Goal: Task Accomplishment & Management: Manage account settings

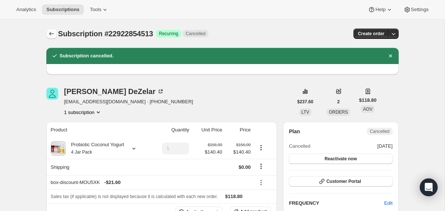
click at [49, 37] on icon "Subscriptions" at bounding box center [51, 33] width 7 height 7
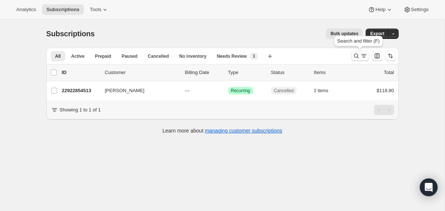
click at [354, 57] on icon "Search and filter results" at bounding box center [356, 55] width 7 height 7
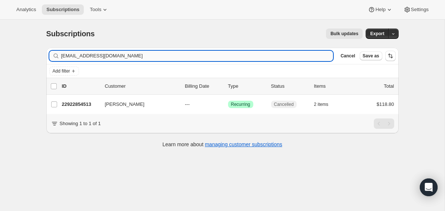
click at [247, 56] on input "[EMAIL_ADDRESS][DOMAIN_NAME]" at bounding box center [197, 56] width 272 height 10
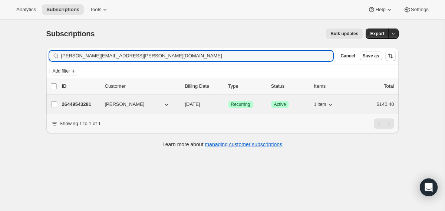
type input "[PERSON_NAME][EMAIL_ADDRESS][PERSON_NAME][DOMAIN_NAME]"
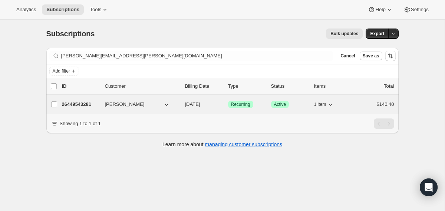
click at [185, 103] on span "[DATE]" at bounding box center [192, 105] width 15 height 6
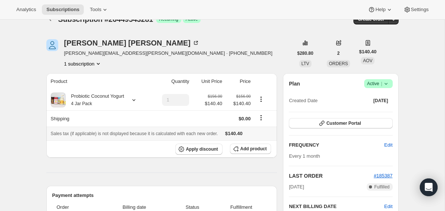
scroll to position [5, 0]
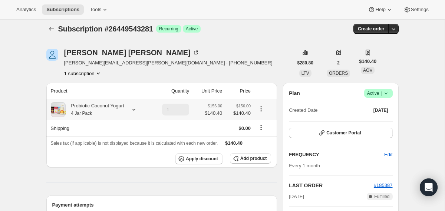
click at [137, 108] on icon at bounding box center [133, 109] width 7 height 7
click at [211, 161] on span "Apply discount" at bounding box center [202, 159] width 32 height 6
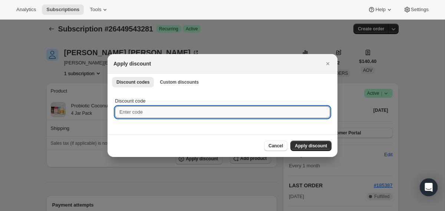
click at [144, 111] on input "Discount code" at bounding box center [222, 112] width 215 height 12
type input "box-discount-MOU5XK"
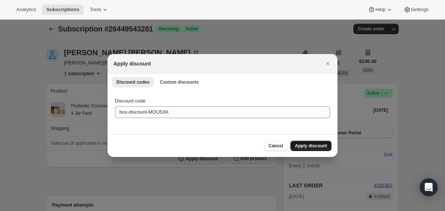
click at [314, 141] on button "Apply discount" at bounding box center [310, 146] width 41 height 10
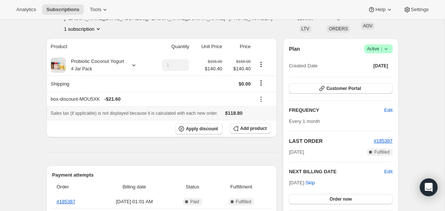
scroll to position [46, 0]
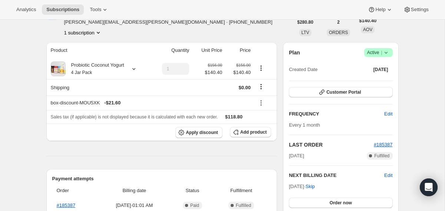
click at [388, 55] on icon at bounding box center [385, 52] width 7 height 7
click at [369, 79] on span "Cancel subscription" at bounding box center [376, 80] width 42 height 6
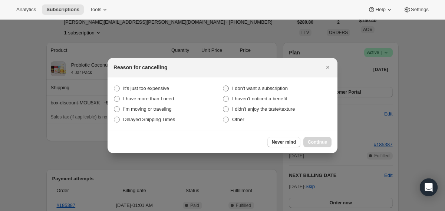
click at [233, 93] on label "I don't want a subscription" at bounding box center [277, 88] width 109 height 10
click at [223, 86] on subscription "I don't want a subscription" at bounding box center [223, 86] width 0 height 0
radio subscription "true"
click at [312, 146] on button "Continue" at bounding box center [317, 142] width 28 height 10
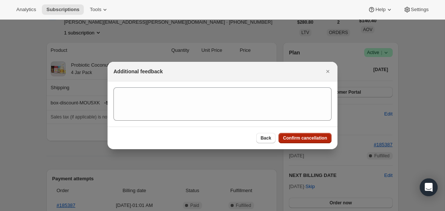
click at [307, 141] on span "Confirm cancellation" at bounding box center [305, 138] width 44 height 6
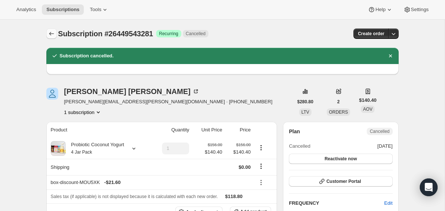
click at [50, 33] on icon "Subscriptions" at bounding box center [51, 33] width 7 height 7
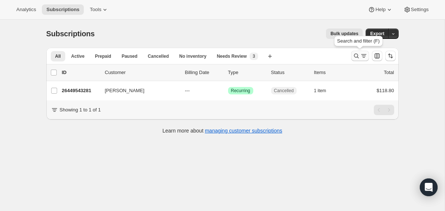
click at [355, 57] on icon "Search and filter results" at bounding box center [356, 55] width 7 height 7
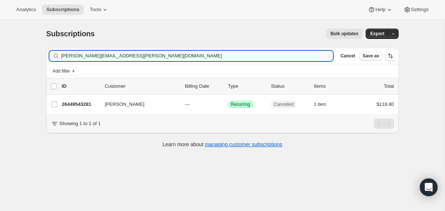
click at [192, 56] on input "[PERSON_NAME][EMAIL_ADDRESS][PERSON_NAME][DOMAIN_NAME]" at bounding box center [197, 56] width 272 height 10
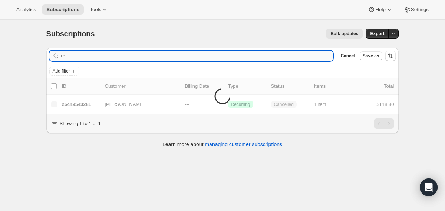
type input "r"
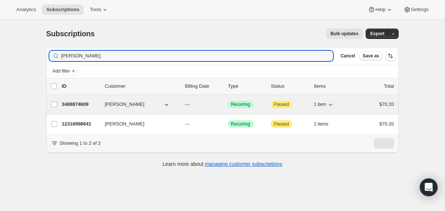
type input "[PERSON_NAME]"
click at [184, 105] on div "3488874609 [PERSON_NAME] --- Success Recurring Attention Paused 1 item $70.20" at bounding box center [228, 104] width 332 height 10
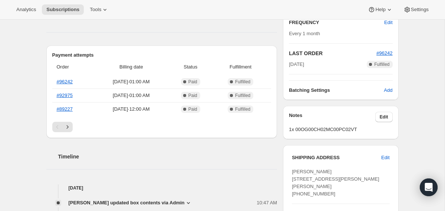
scroll to position [202, 0]
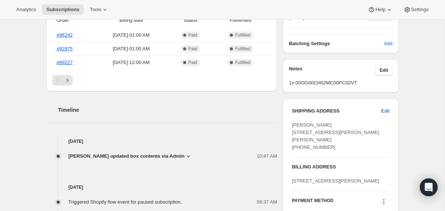
click at [383, 113] on span "Edit" at bounding box center [385, 111] width 8 height 7
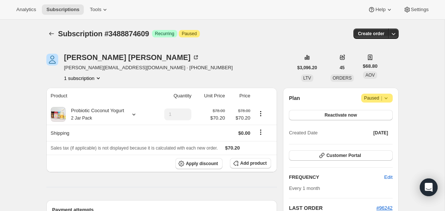
select select "FL"
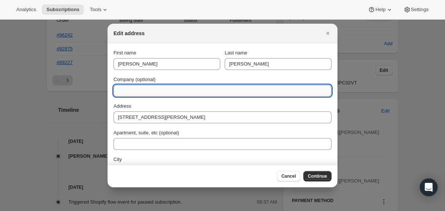
click at [170, 93] on input "Company (optional)" at bounding box center [223, 91] width 218 height 12
paste input "Residence Inn [PERSON_NAME] #404 [STREET_ADDRESS]"
drag, startPoint x: 151, startPoint y: 92, endPoint x: 191, endPoint y: 91, distance: 39.3
click at [191, 91] on input "Residence Inn [PERSON_NAME] #404 [STREET_ADDRESS]" at bounding box center [223, 91] width 218 height 12
drag, startPoint x: 208, startPoint y: 92, endPoint x: 265, endPoint y: 92, distance: 57.1
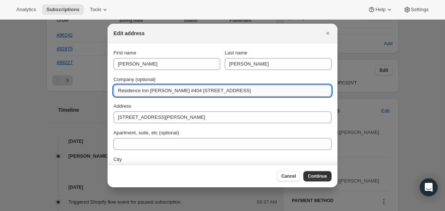
click at [265, 92] on input "Residence Inn [PERSON_NAME] #404 [STREET_ADDRESS]" at bounding box center [223, 91] width 218 height 12
drag, startPoint x: 267, startPoint y: 92, endPoint x: 208, endPoint y: 92, distance: 58.6
click at [208, 92] on input "Residence Inn [PERSON_NAME] #404 [STREET_ADDRESS]" at bounding box center [223, 91] width 218 height 12
type input "Residence Inn [PERSON_NAME][GEOGRAPHIC_DATA]"
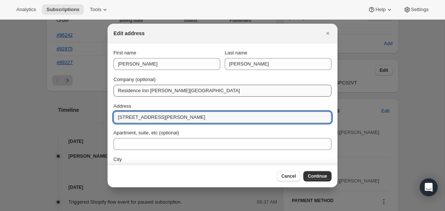
paste input "3761 South I-35E [PERSON_NAME]"
type input "[STREET_ADDRESS][PERSON_NAME]"
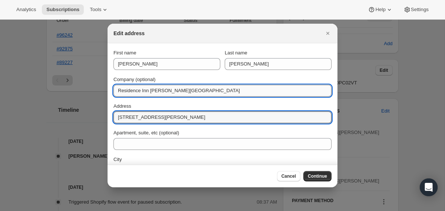
click at [226, 92] on input "Residence Inn [PERSON_NAME][GEOGRAPHIC_DATA]" at bounding box center [223, 91] width 218 height 12
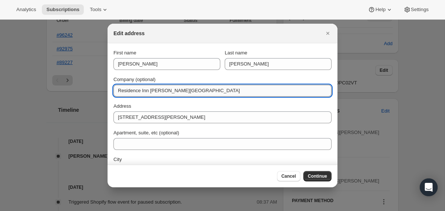
click at [226, 92] on input "Residence Inn [PERSON_NAME][GEOGRAPHIC_DATA]" at bounding box center [223, 91] width 218 height 12
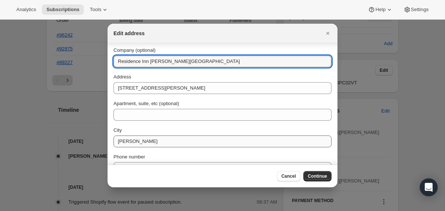
scroll to position [71, 0]
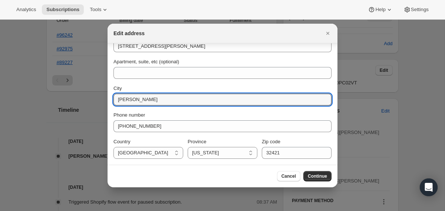
click at [151, 106] on div "First name [PERSON_NAME] Last name [PERSON_NAME] Company (optional) Residence I…" at bounding box center [223, 68] width 218 height 181
click at [151, 104] on input "[PERSON_NAME]" at bounding box center [223, 100] width 218 height 12
type input "[PERSON_NAME]"
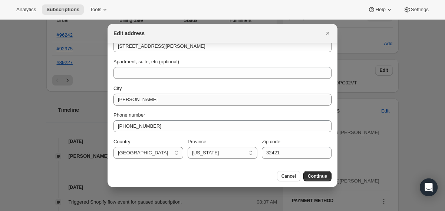
select select "[GEOGRAPHIC_DATA]"
click at [288, 153] on input "32421" at bounding box center [297, 153] width 70 height 12
paste input "76210"
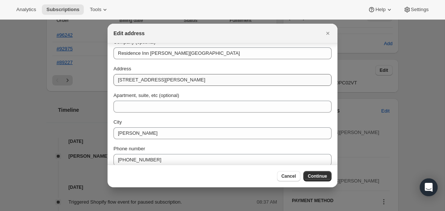
scroll to position [38, 0]
type input "76210"
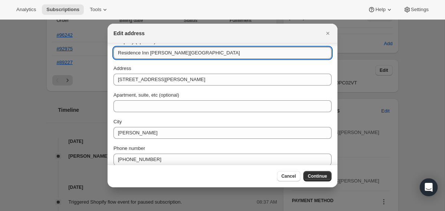
drag, startPoint x: 237, startPoint y: 53, endPoint x: 153, endPoint y: 54, distance: 84.6
click at [153, 54] on input "Residence Inn [PERSON_NAME][GEOGRAPHIC_DATA]" at bounding box center [223, 53] width 218 height 12
type input "Residence Inn"
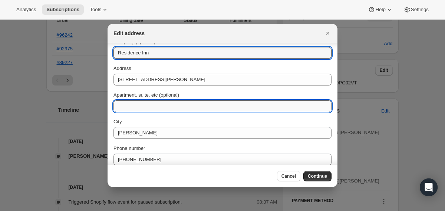
click at [151, 105] on input "Apartment, suite, etc (optional)" at bounding box center [223, 107] width 218 height 12
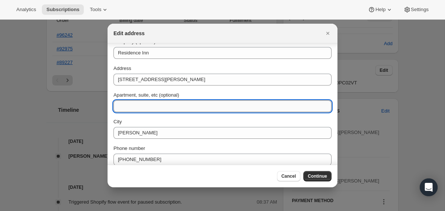
type input "R"
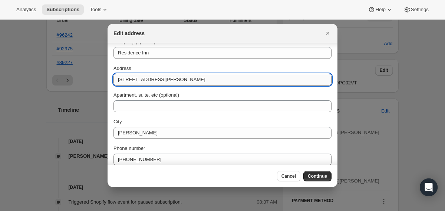
drag, startPoint x: 193, startPoint y: 81, endPoint x: 178, endPoint y: 81, distance: 14.5
click at [178, 81] on input "[STREET_ADDRESS][PERSON_NAME]" at bounding box center [223, 80] width 218 height 12
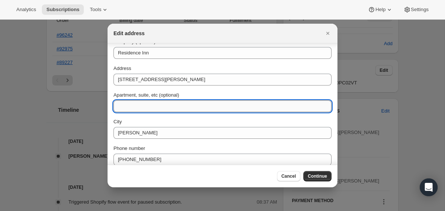
click at [171, 108] on input "Apartment, suite, etc (optional)" at bounding box center [223, 107] width 218 height 12
paste input "#404"
type input "#404 [PERSON_NAME]"
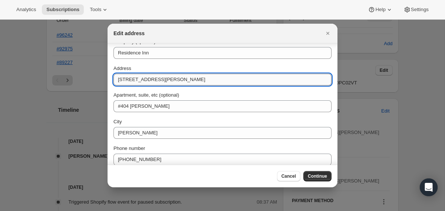
drag, startPoint x: 195, startPoint y: 79, endPoint x: 180, endPoint y: 79, distance: 15.2
click at [180, 79] on input "[STREET_ADDRESS][PERSON_NAME]" at bounding box center [223, 80] width 218 height 12
type input "3761 South I-35E"
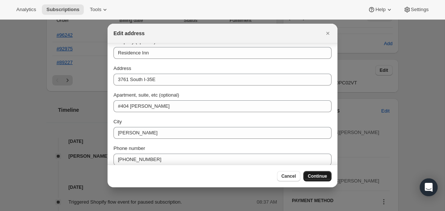
click at [315, 176] on span "Continue" at bounding box center [317, 177] width 19 height 6
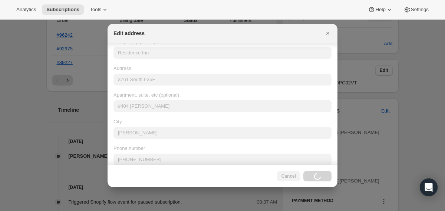
scroll to position [0, 0]
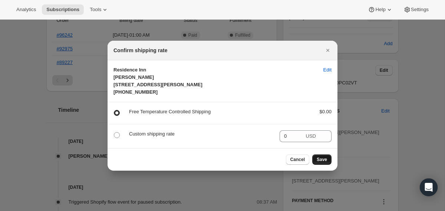
click at [319, 165] on button "Save" at bounding box center [321, 160] width 19 height 10
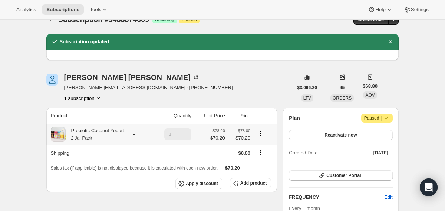
scroll to position [14, 0]
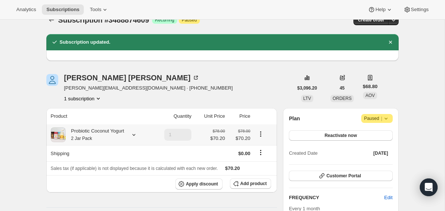
click at [112, 133] on div "Probiotic Coconut Yogurt 2 Jar Pack" at bounding box center [95, 135] width 59 height 15
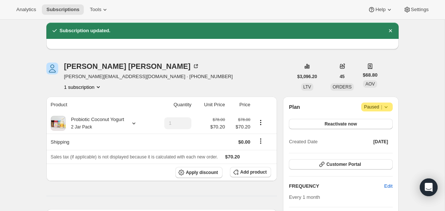
scroll to position [2, 0]
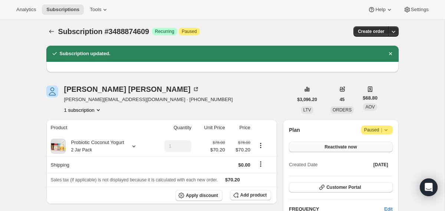
click at [354, 145] on span "Reactivate now" at bounding box center [341, 147] width 32 height 6
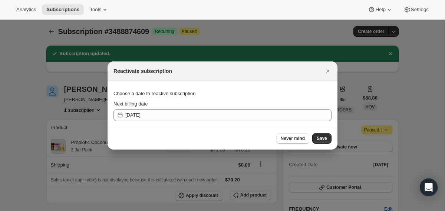
click at [294, 122] on section "Choose a date to reactive subscription Next billing date [DATE]" at bounding box center [223, 104] width 230 height 46
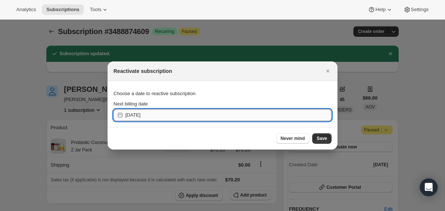
click at [290, 115] on input "[DATE]" at bounding box center [228, 115] width 206 height 12
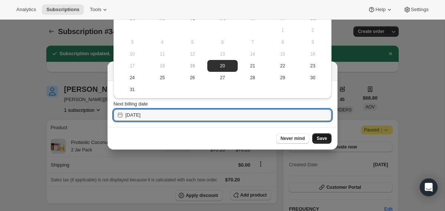
click at [326, 140] on span "Save" at bounding box center [322, 139] width 10 height 6
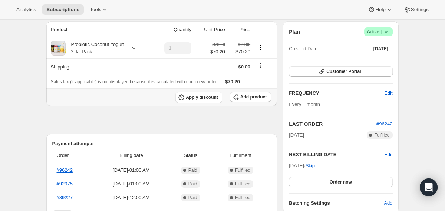
scroll to position [136, 0]
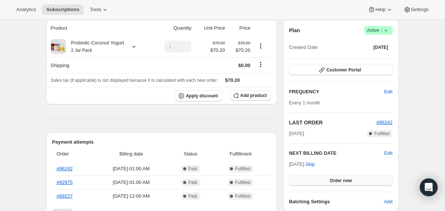
click at [309, 183] on button "Order now" at bounding box center [341, 181] width 104 height 10
click at [309, 183] on button "Click to confirm" at bounding box center [341, 181] width 104 height 10
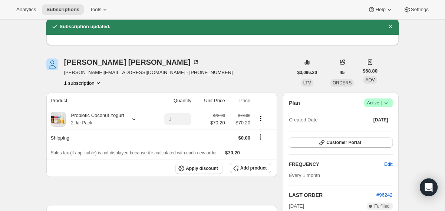
scroll to position [55, 0]
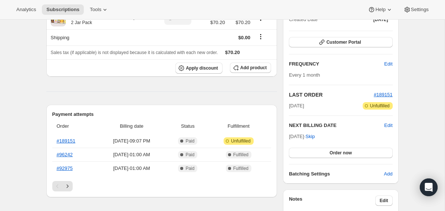
scroll to position [31, 0]
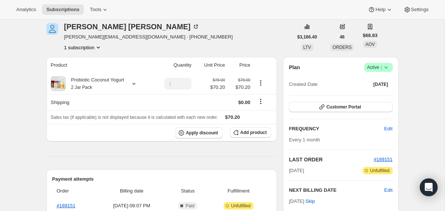
click at [388, 69] on icon at bounding box center [385, 67] width 7 height 7
click at [370, 80] on span "Pause subscription" at bounding box center [375, 82] width 41 height 6
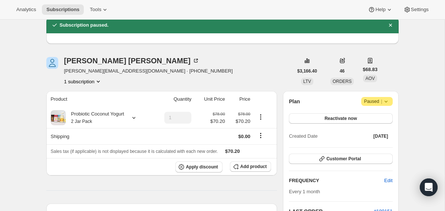
scroll to position [0, 0]
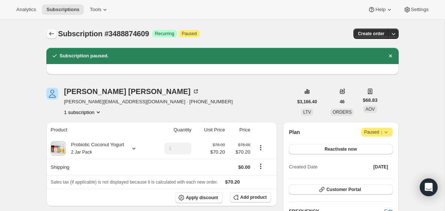
click at [50, 34] on icon "Subscriptions" at bounding box center [51, 33] width 7 height 7
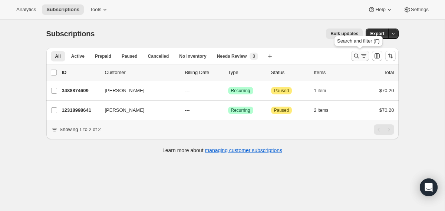
click at [356, 55] on icon "Search and filter results" at bounding box center [356, 55] width 7 height 7
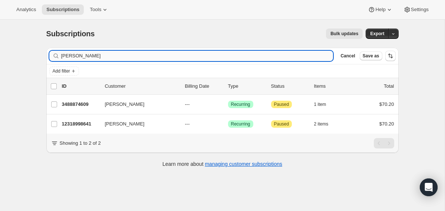
click at [238, 55] on input "[PERSON_NAME]" at bounding box center [197, 56] width 272 height 10
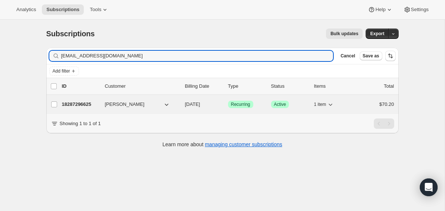
type input "[EMAIL_ADDRESS][DOMAIN_NAME]"
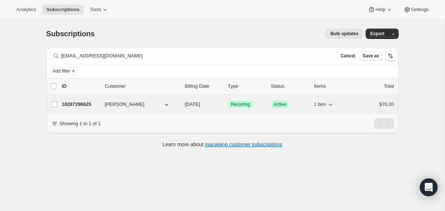
click at [184, 106] on div "18287296625 Claire Johnson 08/20/2025 Success Recurring Success Active 1 item $…" at bounding box center [228, 104] width 332 height 10
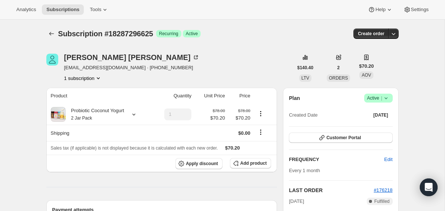
click at [385, 98] on icon at bounding box center [385, 99] width 3 height 2
click at [368, 123] on span "Cancel subscription" at bounding box center [376, 126] width 42 height 6
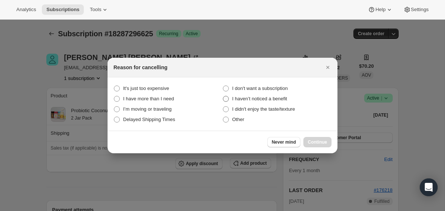
click at [242, 100] on span "I haven’t noticed a benefit" at bounding box center [259, 99] width 55 height 6
click at [223, 96] on benefit "I haven’t noticed a benefit" at bounding box center [223, 96] width 0 height 0
radio benefit "true"
click at [315, 139] on button "Continue" at bounding box center [317, 142] width 28 height 10
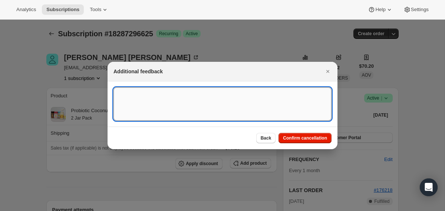
click at [270, 91] on textarea ":r91:" at bounding box center [223, 104] width 218 height 33
type textarea "Health Concerns"
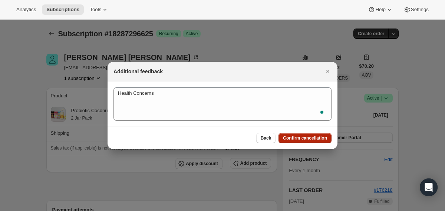
click at [310, 138] on span "Confirm cancellation" at bounding box center [305, 138] width 44 height 6
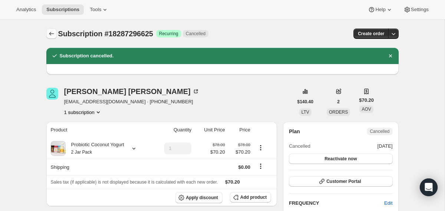
click at [53, 38] on button "Subscriptions" at bounding box center [51, 34] width 10 height 10
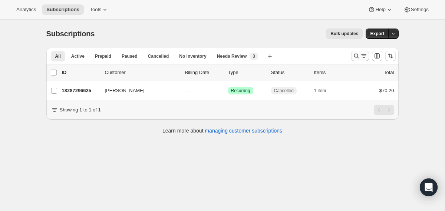
click at [360, 60] on button "Search and filter results" at bounding box center [360, 56] width 18 height 10
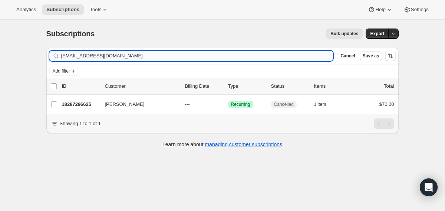
click at [232, 56] on input "cfjohns417@gmail.com" at bounding box center [197, 56] width 272 height 10
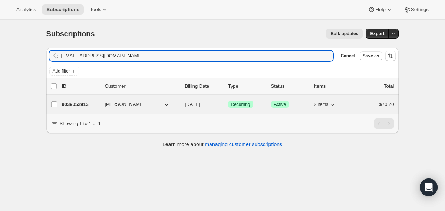
type input "nicolecollins1230@gmail.com"
click at [177, 105] on div "Nicole Collelo" at bounding box center [142, 104] width 74 height 7
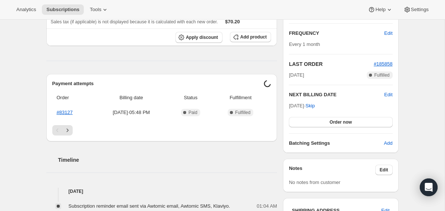
scroll to position [128, 0]
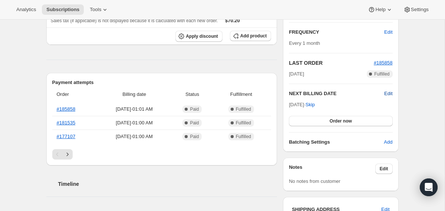
click at [390, 93] on span "Edit" at bounding box center [388, 93] width 8 height 7
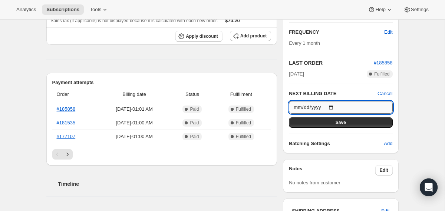
click at [331, 108] on input "2025-08-26" at bounding box center [341, 107] width 104 height 13
type input "2025-09-01"
click at [316, 122] on button "Save" at bounding box center [341, 123] width 104 height 10
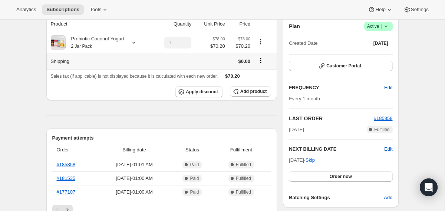
scroll to position [99, 0]
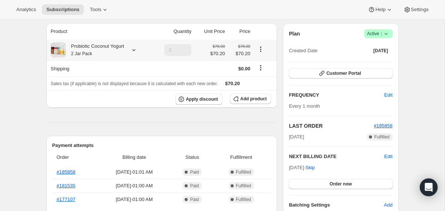
click at [107, 53] on div "Probiotic Coconut Yogurt 2 Jar Pack" at bounding box center [95, 50] width 59 height 15
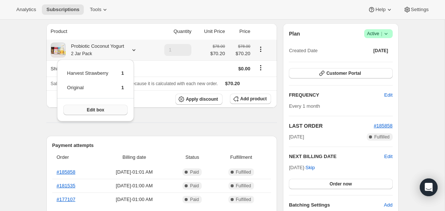
click at [103, 106] on button "Edit box" at bounding box center [95, 110] width 64 height 10
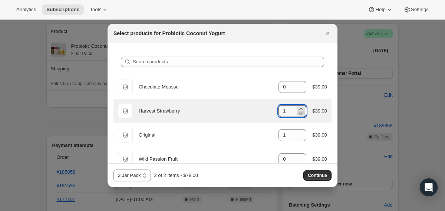
click at [299, 114] on icon ":rm2:" at bounding box center [300, 113] width 7 height 7
type input "0"
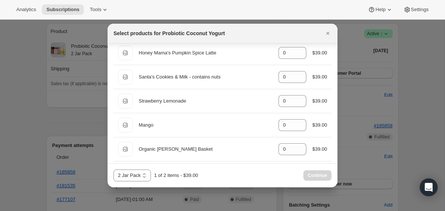
scroll to position [592, 0]
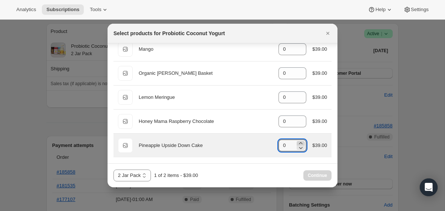
click at [299, 144] on icon ":rm2:" at bounding box center [300, 143] width 3 height 2
type input "1"
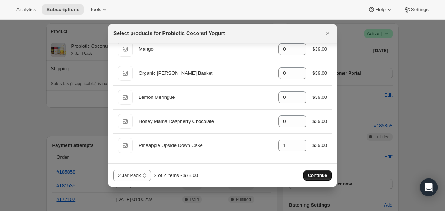
click at [311, 177] on span "Continue" at bounding box center [317, 176] width 19 height 6
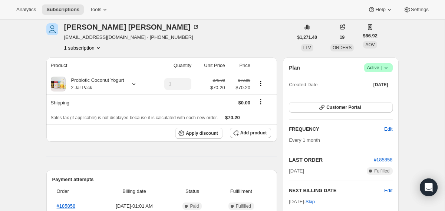
scroll to position [0, 0]
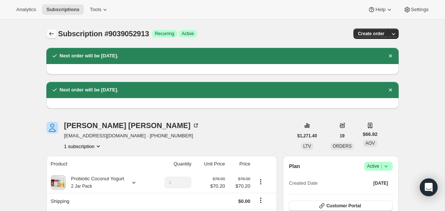
click at [55, 35] on icon "Subscriptions" at bounding box center [51, 33] width 7 height 7
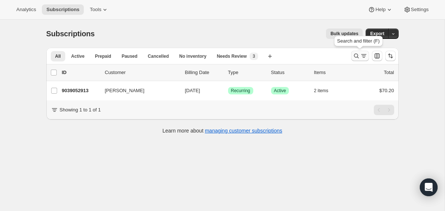
click at [353, 57] on icon "Search and filter results" at bounding box center [356, 55] width 7 height 7
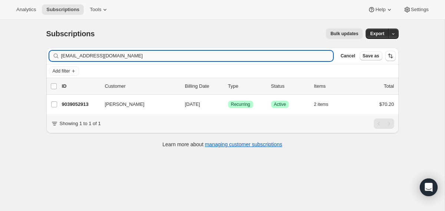
click at [245, 56] on input "nicolecollins1230@gmail.com" at bounding box center [197, 56] width 272 height 10
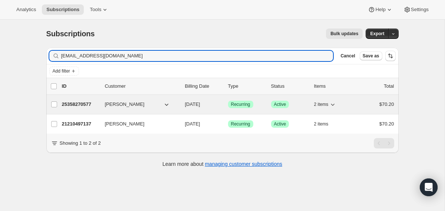
type input "dmodonnell12@gmail.com"
click at [185, 105] on span "09/02/2025" at bounding box center [192, 105] width 15 height 6
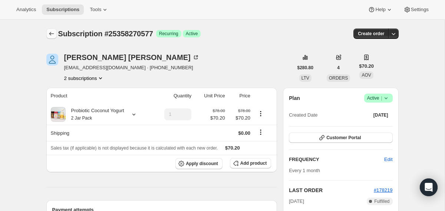
click at [49, 32] on icon "Subscriptions" at bounding box center [51, 33] width 7 height 7
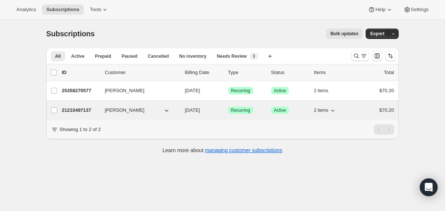
click at [183, 105] on div "21210497137 Denise ODonnell 09/05/2025 Success Recurring Success Active 2 items…" at bounding box center [228, 110] width 332 height 10
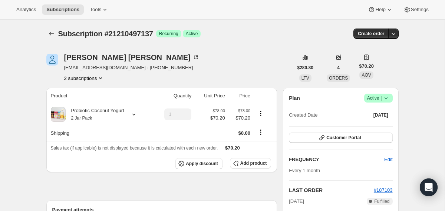
click at [384, 98] on icon at bounding box center [385, 98] width 7 height 7
click at [374, 125] on span "Cancel subscription" at bounding box center [376, 126] width 42 height 6
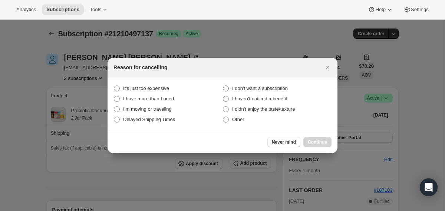
click at [255, 88] on span "I don't want a subscription" at bounding box center [260, 89] width 56 height 6
click at [223, 86] on subscription "I don't want a subscription" at bounding box center [223, 86] width 0 height 0
radio subscription "true"
click at [318, 147] on button "Continue" at bounding box center [317, 142] width 28 height 10
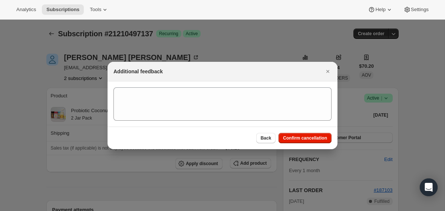
click at [317, 144] on div "Back Confirm cancellation" at bounding box center [223, 138] width 230 height 23
click at [313, 137] on span "Confirm cancellation" at bounding box center [305, 138] width 44 height 6
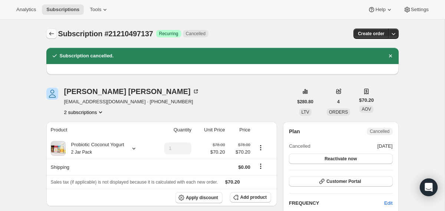
click at [48, 35] on icon "Subscriptions" at bounding box center [51, 33] width 7 height 7
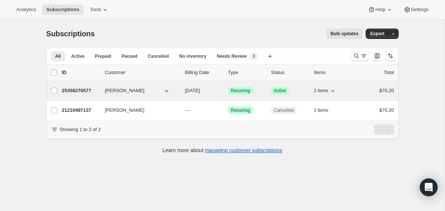
click at [183, 88] on div "25358270577 Denise ODonnell 09/02/2025 Success Recurring Success Active 2 items…" at bounding box center [228, 91] width 332 height 10
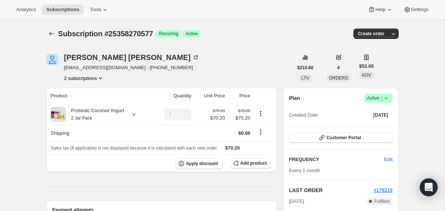
click at [388, 99] on icon at bounding box center [385, 98] width 7 height 7
click at [359, 127] on span "Cancel subscription" at bounding box center [376, 126] width 42 height 6
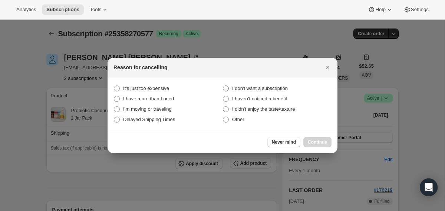
click at [283, 87] on span "I don't want a subscription" at bounding box center [260, 89] width 56 height 6
click at [223, 86] on subscription "I don't want a subscription" at bounding box center [223, 86] width 0 height 0
radio subscription "true"
click at [311, 141] on span "Continue" at bounding box center [317, 142] width 19 height 6
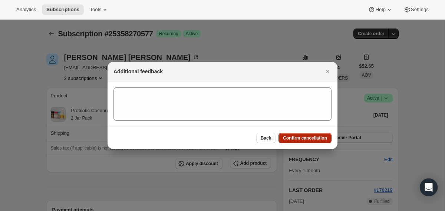
click at [303, 142] on button "Confirm cancellation" at bounding box center [305, 138] width 53 height 10
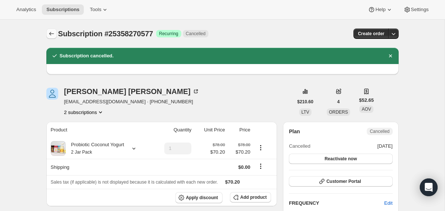
click at [47, 37] on button "Subscriptions" at bounding box center [51, 34] width 10 height 10
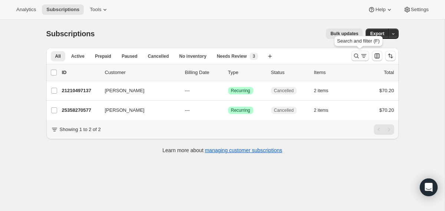
click at [354, 56] on icon "Search and filter results" at bounding box center [356, 56] width 5 height 5
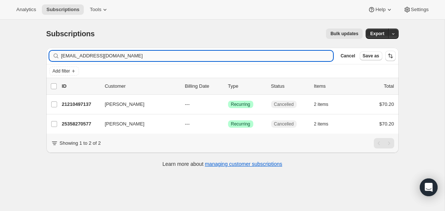
click at [246, 58] on input "dmodonnell12@gmail.com" at bounding box center [197, 56] width 272 height 10
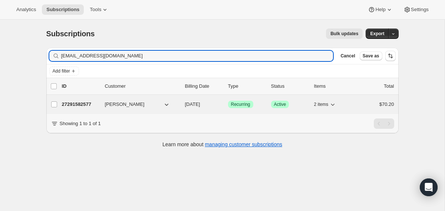
type input "sewelltiff3@gmail.com"
click at [186, 106] on span "10/16/2025" at bounding box center [192, 105] width 15 height 6
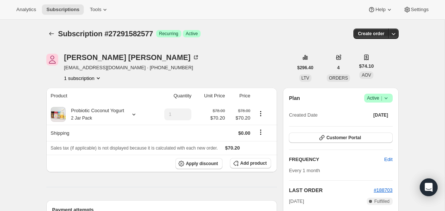
click at [387, 99] on icon at bounding box center [385, 98] width 7 height 7
click at [368, 125] on span "Cancel subscription" at bounding box center [376, 126] width 42 height 6
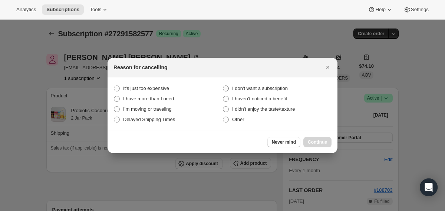
click at [252, 88] on span "I don't want a subscription" at bounding box center [260, 89] width 56 height 6
click at [223, 86] on subscription "I don't want a subscription" at bounding box center [223, 86] width 0 height 0
radio subscription "true"
click at [315, 144] on span "Continue" at bounding box center [317, 142] width 19 height 6
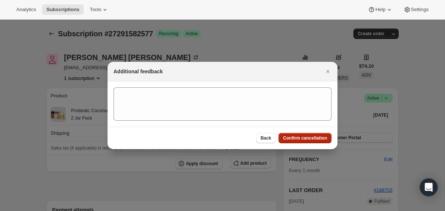
click at [315, 143] on button "Confirm cancellation" at bounding box center [305, 138] width 53 height 10
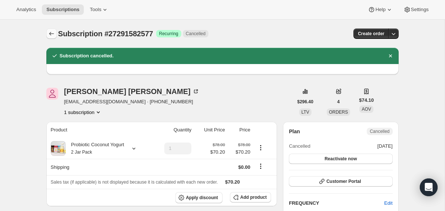
click at [52, 32] on icon "Subscriptions" at bounding box center [51, 33] width 7 height 7
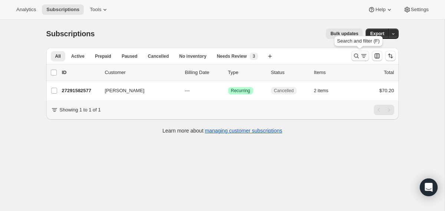
click at [355, 56] on icon "Search and filter results" at bounding box center [356, 55] width 7 height 7
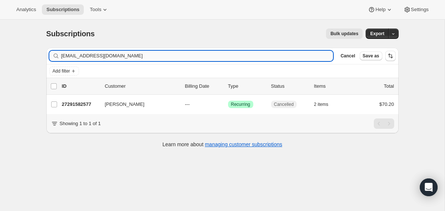
click at [266, 57] on input "sewelltiff3@gmail.com" at bounding box center [197, 56] width 272 height 10
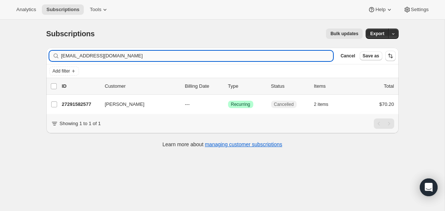
click at [266, 57] on input "sewelltiff3@gmail.com" at bounding box center [197, 56] width 272 height 10
type input "myty0915@yahoo.com"
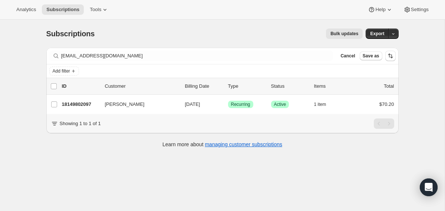
click at [183, 106] on div "18149802097 mayte ceballos 09/18/2025 Success Recurring Success Active 1 item $…" at bounding box center [228, 104] width 332 height 10
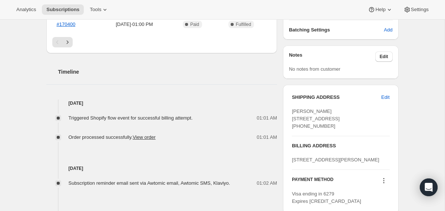
scroll to position [240, 0]
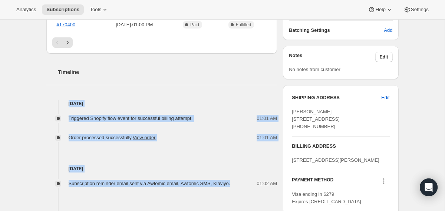
drag, startPoint x: 244, startPoint y: 186, endPoint x: 215, endPoint y: 89, distance: 101.5
copy div "Aug 18, 2025 Triggered Shopify flow event for successful billing attempt. 01:01…"
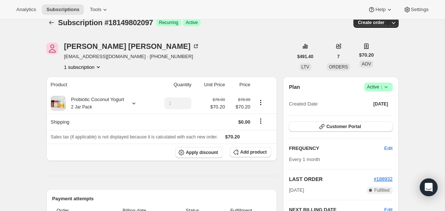
scroll to position [0, 0]
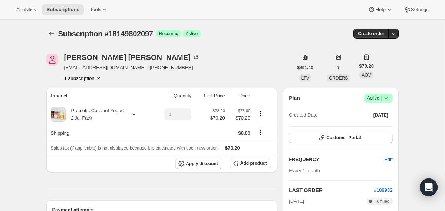
click at [387, 99] on icon at bounding box center [385, 98] width 7 height 7
click at [380, 139] on button "Customer Portal" at bounding box center [341, 138] width 104 height 10
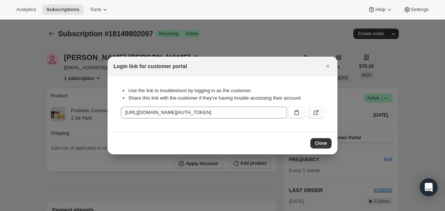
click at [312, 114] on icon ":r1pi:" at bounding box center [315, 112] width 7 height 7
click at [329, 68] on icon "Close" at bounding box center [327, 66] width 7 height 7
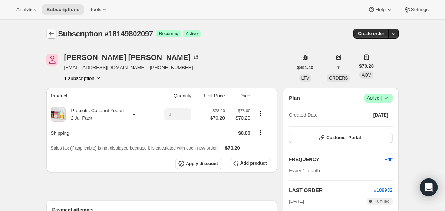
click at [50, 36] on icon "Subscriptions" at bounding box center [51, 33] width 7 height 7
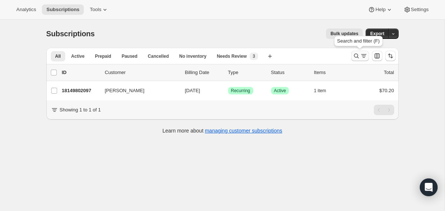
click at [355, 57] on icon "Search and filter results" at bounding box center [356, 55] width 7 height 7
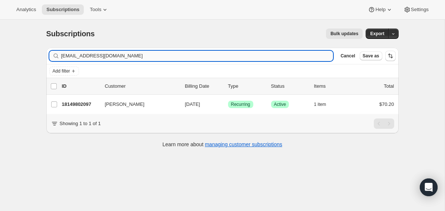
click at [255, 55] on input "myty0915@yahoo.com" at bounding box center [197, 56] width 272 height 10
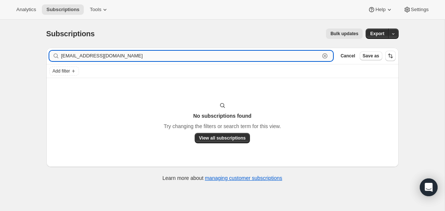
click at [102, 57] on input "tammiestarnes@yahoo.com" at bounding box center [190, 56] width 259 height 10
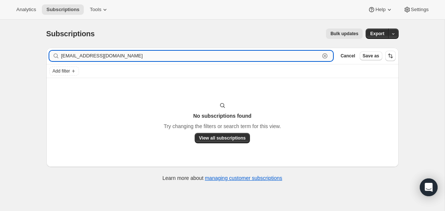
click at [102, 57] on input "tammiestarnes@yahoo.com" at bounding box center [190, 56] width 259 height 10
paste input "Tammie Starnes"
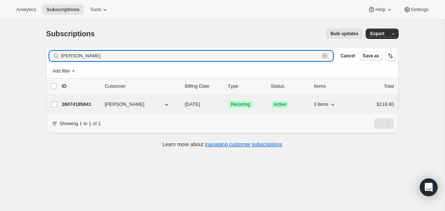
type input "Tammie Starnes"
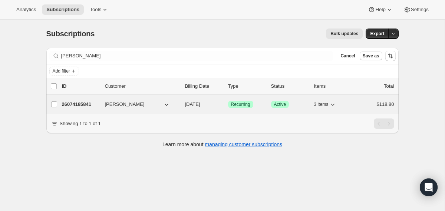
click at [185, 102] on span "09/25/2025" at bounding box center [192, 105] width 15 height 6
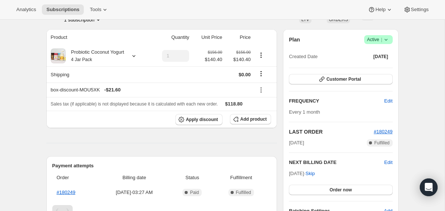
scroll to position [58, 0]
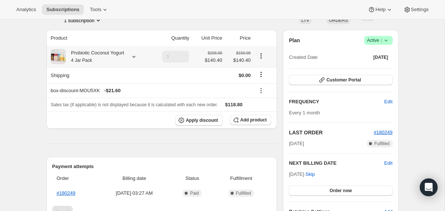
click at [135, 56] on icon at bounding box center [133, 57] width 3 height 2
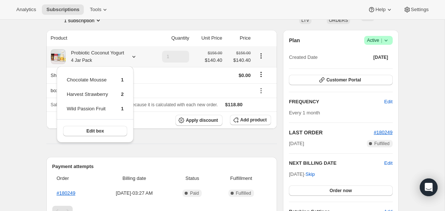
click at [135, 56] on icon at bounding box center [133, 57] width 3 height 2
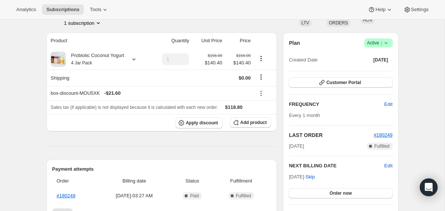
scroll to position [55, 0]
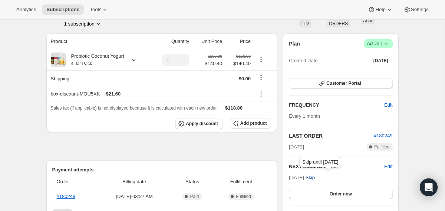
click at [315, 178] on span "Skip" at bounding box center [310, 177] width 9 height 7
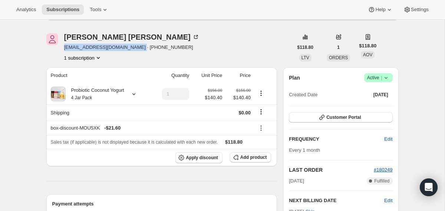
drag, startPoint x: 142, startPoint y: 49, endPoint x: 63, endPoint y: 47, distance: 79.4
click at [63, 47] on div "Tammie Starnes tammies@abundanthealingnj.com · +19082857846 1 subscription" at bounding box center [169, 47] width 247 height 28
copy span "tammies@abundanthealingnj.com"
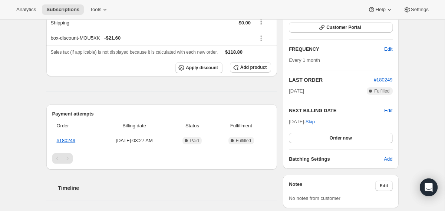
scroll to position [0, 0]
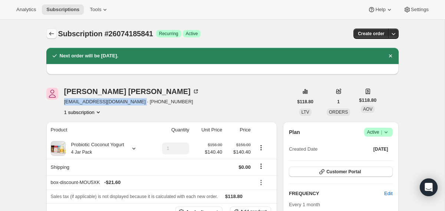
click at [48, 36] on icon "Subscriptions" at bounding box center [51, 33] width 7 height 7
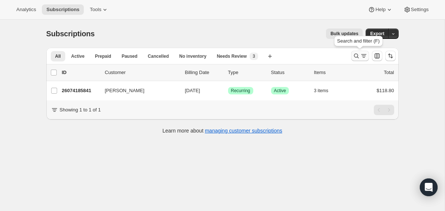
click at [354, 58] on icon "Search and filter results" at bounding box center [356, 55] width 7 height 7
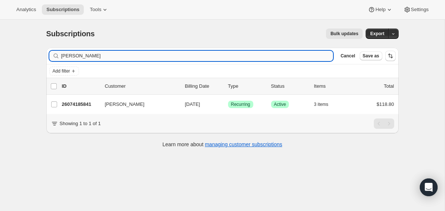
click at [261, 59] on input "Tammie Starnes" at bounding box center [197, 56] width 272 height 10
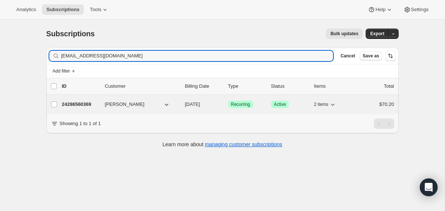
type input "jenniferhabina@gmail.com"
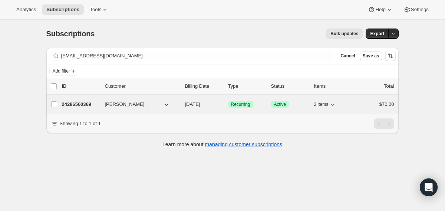
click at [184, 108] on div "24286560369 Jennifer Dee 09/12/2025 Success Recurring Success Active 2 items $7…" at bounding box center [228, 104] width 332 height 10
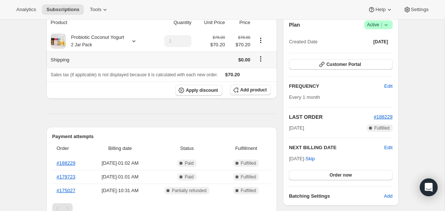
scroll to position [42, 0]
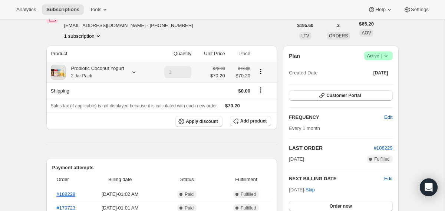
click at [124, 75] on div "Probiotic Coconut Yogurt 2 Jar Pack" at bounding box center [95, 72] width 59 height 15
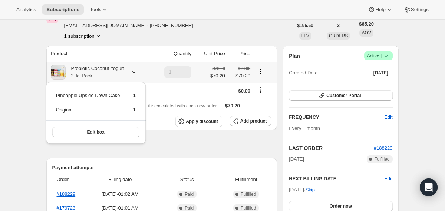
click at [124, 75] on div "Probiotic Coconut Yogurt 2 Jar Pack" at bounding box center [95, 72] width 59 height 15
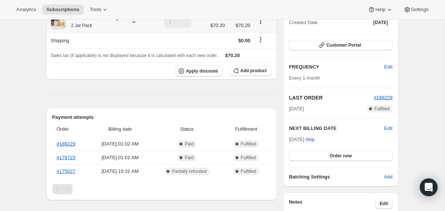
scroll to position [91, 0]
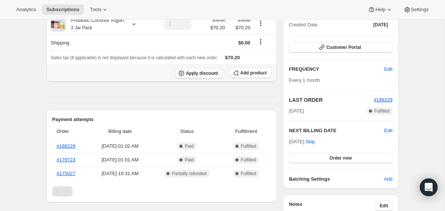
click at [192, 73] on span "Apply discount" at bounding box center [202, 73] width 32 height 6
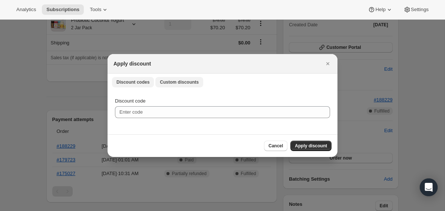
click at [176, 84] on span "Custom discounts" at bounding box center [179, 82] width 39 height 6
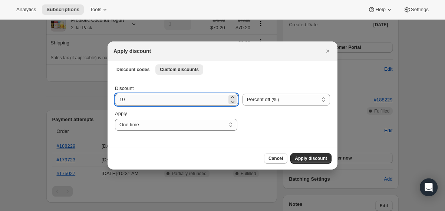
click at [191, 98] on input "10" at bounding box center [171, 100] width 112 height 12
type input "15"
click at [296, 160] on span "Apply discount" at bounding box center [311, 159] width 32 height 6
